Goal: Task Accomplishment & Management: Complete application form

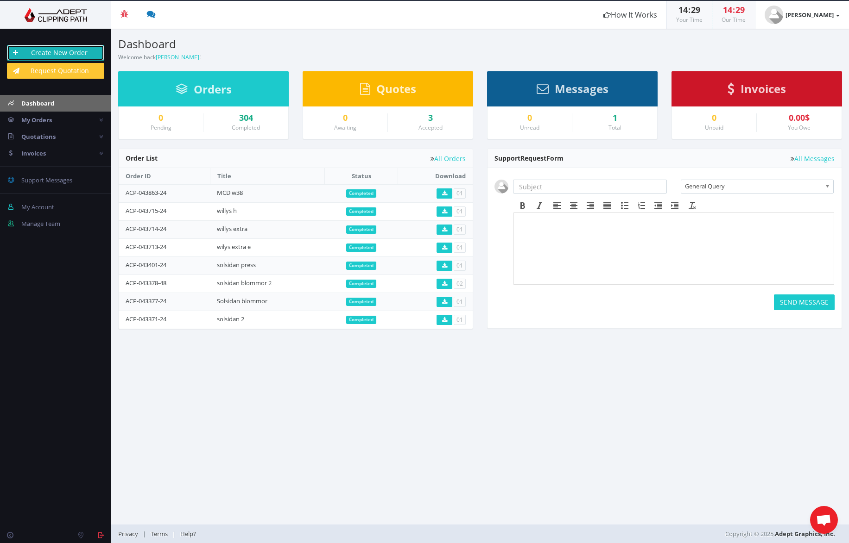
click at [74, 55] on link "Create New Order" at bounding box center [55, 53] width 97 height 16
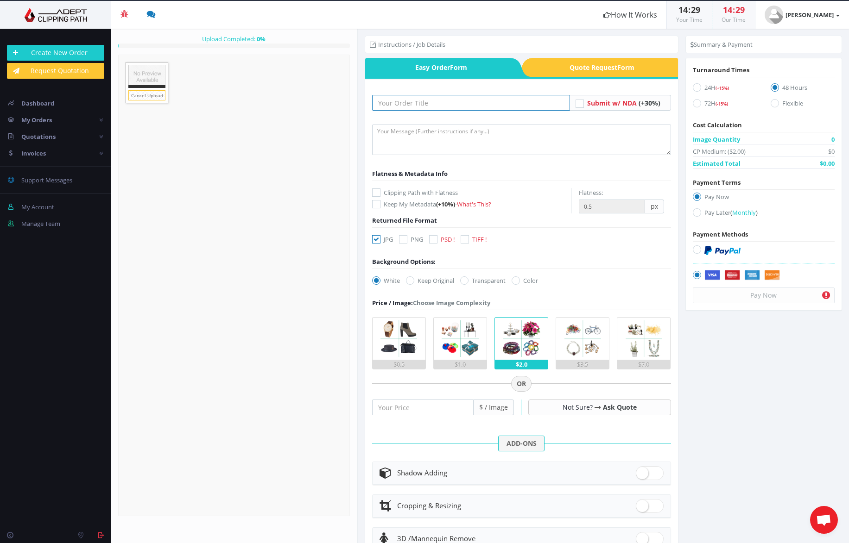
click at [456, 106] on input "text" at bounding box center [471, 103] width 198 height 16
type input "k"
type input "ATG"
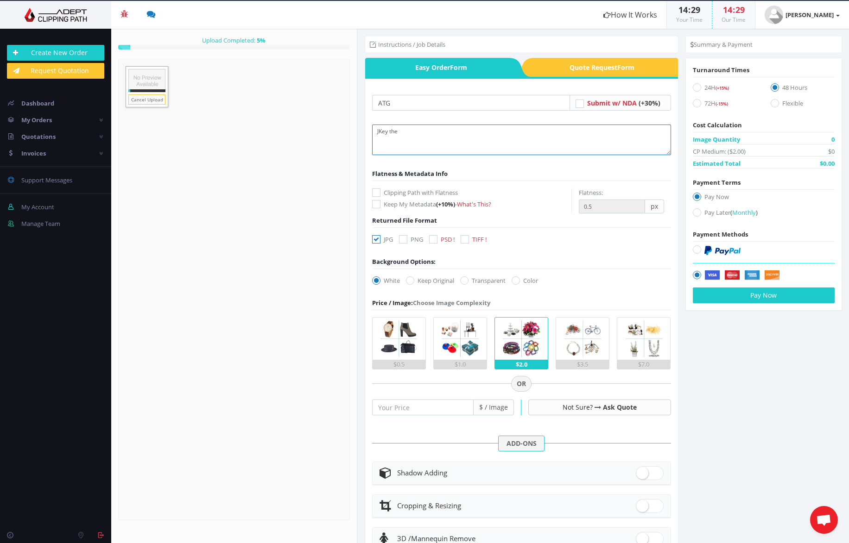
type textarea "JKey"
type textarea "Key the horse and driver and the wagon, not the ones in the background"
drag, startPoint x: 417, startPoint y: 277, endPoint x: 415, endPoint y: 261, distance: 16.8
click at [415, 278] on label "Keep Original" at bounding box center [430, 280] width 48 height 9
click at [414, 278] on input "Keep Original" at bounding box center [411, 281] width 6 height 6
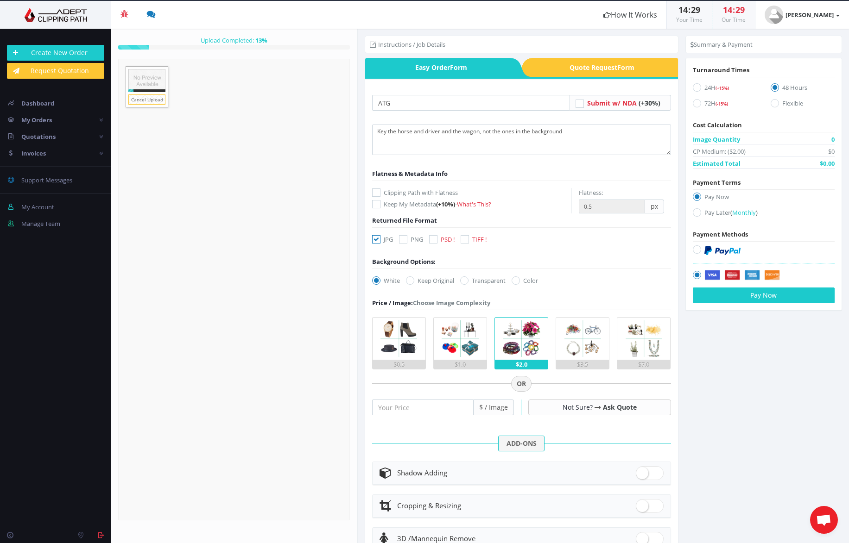
radio input "true"
click at [428, 240] on div "JPG PNG PSD ! TIFF !" at bounding box center [431, 241] width 133 height 13
click at [430, 238] on icon at bounding box center [433, 239] width 8 height 8
click at [431, 238] on input "PSD !" at bounding box center [434, 240] width 6 height 6
checkbox input "true"
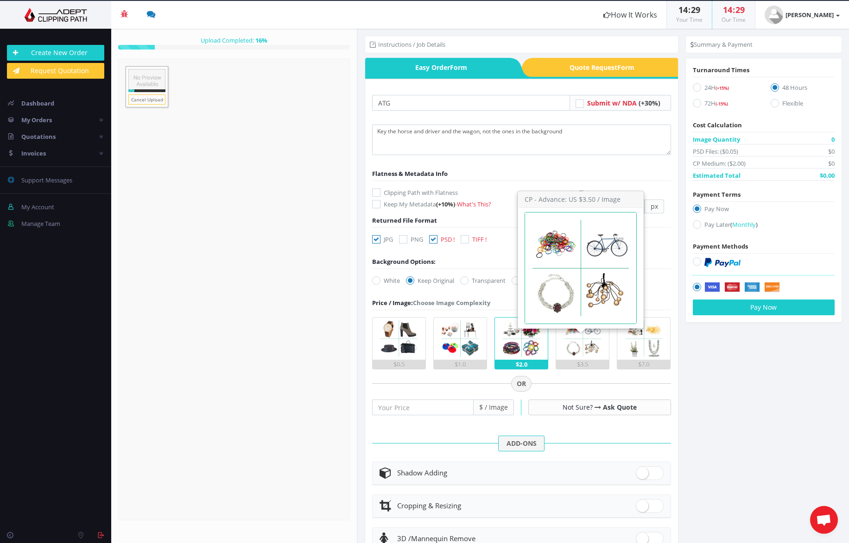
click at [570, 337] on img at bounding box center [582, 339] width 42 height 42
click at [0, 0] on input "$3.5" at bounding box center [0, 0] width 0 height 0
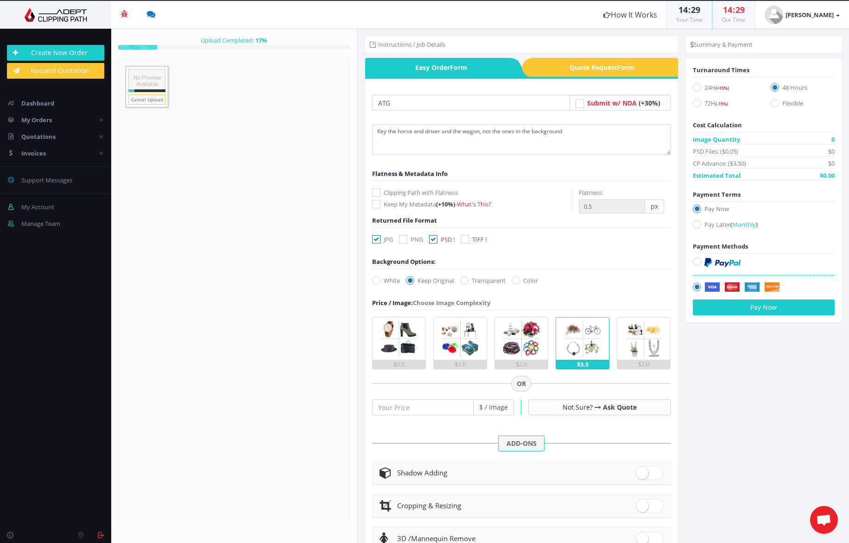
click at [701, 85] on label "24H (+15%)" at bounding box center [724, 89] width 64 height 13
click at [701, 85] on input "24H (+15%)" at bounding box center [698, 88] width 6 height 6
radio input "true"
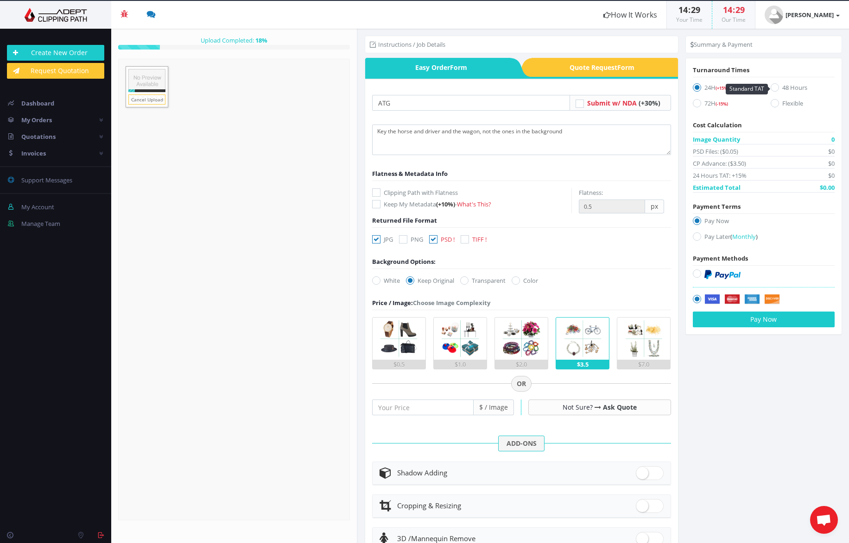
click at [776, 89] on input "48 Hours" at bounding box center [776, 88] width 6 height 6
radio input "true"
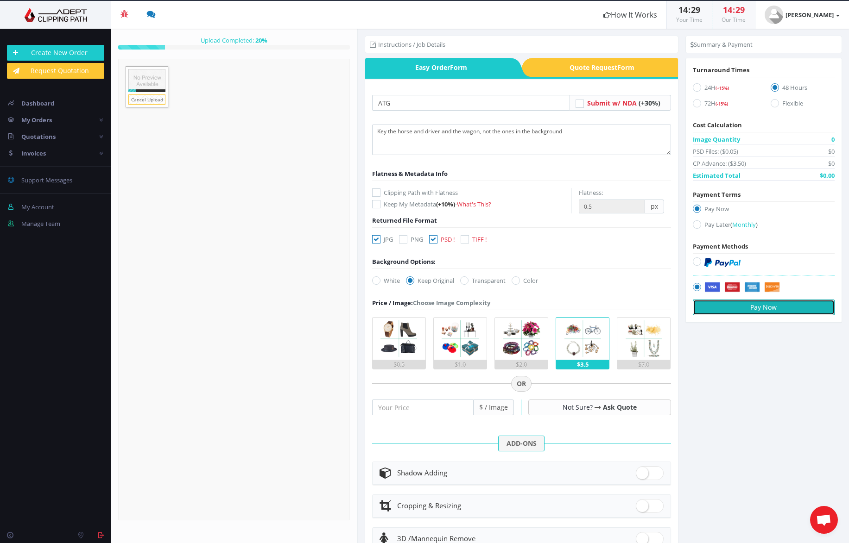
click at [773, 307] on button "Pay Now" at bounding box center [763, 308] width 142 height 16
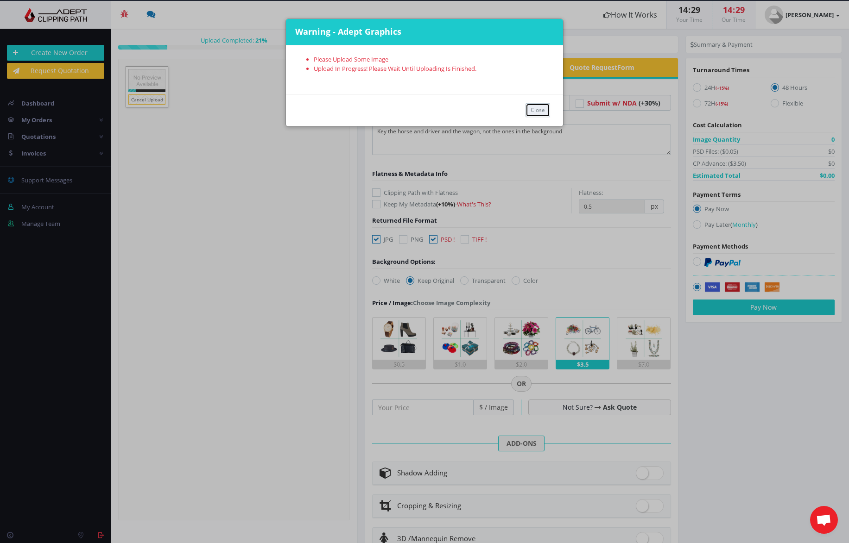
click at [531, 111] on button "Close" at bounding box center [537, 110] width 25 height 14
